Goal: Transaction & Acquisition: Purchase product/service

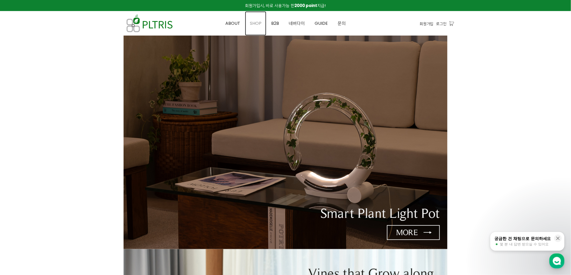
click at [261, 22] on span "SHOP" at bounding box center [256, 23] width 12 height 6
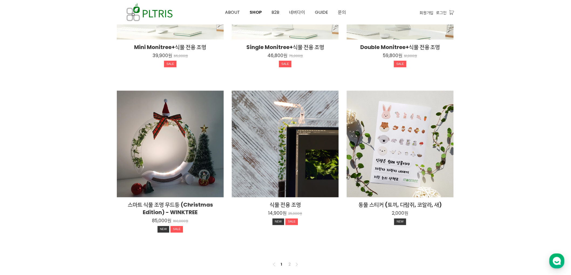
scroll to position [346, 0]
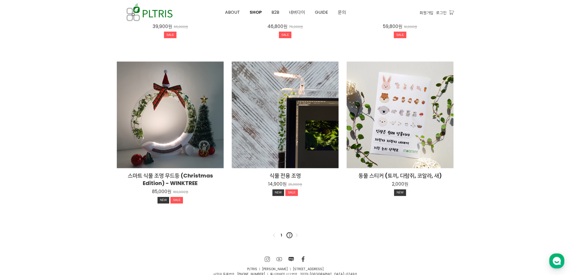
click at [291, 236] on link "2" at bounding box center [289, 236] width 6 height 6
